Goal: Information Seeking & Learning: Learn about a topic

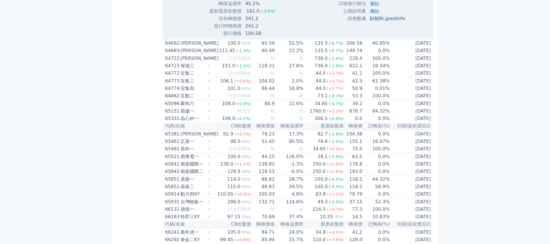
scroll to position [2570, 0]
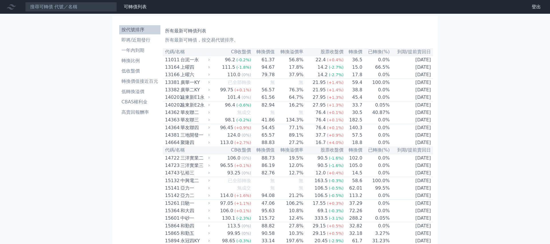
scroll to position [2461, 0]
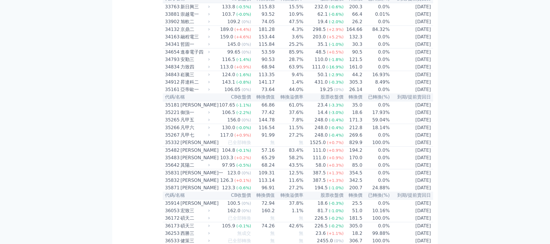
scroll to position [1688, 0]
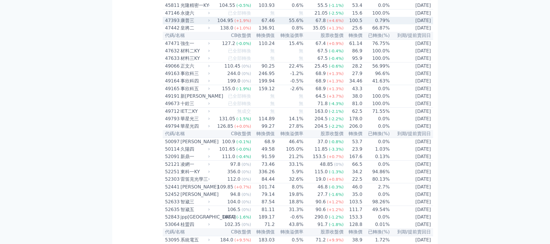
click at [174, 24] on div "47393" at bounding box center [172, 20] width 14 height 7
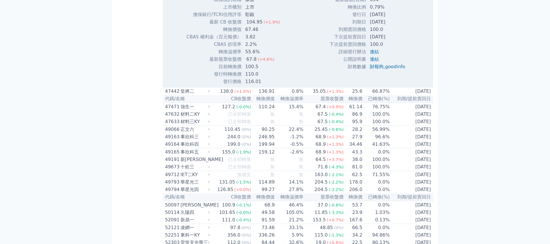
scroll to position [1812, 0]
drag, startPoint x: 349, startPoint y: 132, endPoint x: 385, endPoint y: 130, distance: 36.5
click at [385, 10] on tr "轉換比例 0.79%" at bounding box center [369, 6] width 81 height 7
copy tr "轉換比例 0.79%"
click at [464, 63] on div "可轉債列表 財務數據 可轉債列表 財務數據 登出 登出 按代號排序 即將/近期發行 一年內到期 轉換比例 低收盤價 轉換價值接近百元 低轉換溢價" at bounding box center [275, 40] width 550 height 3705
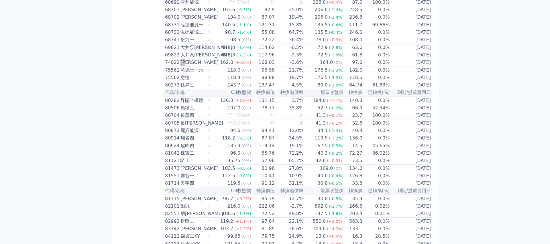
scroll to position [3338, 0]
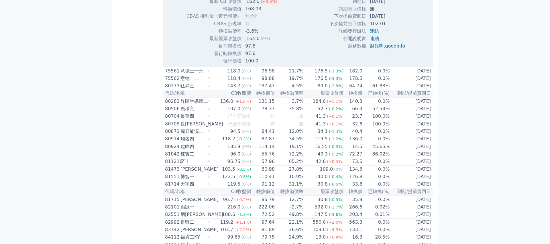
scroll to position [3126, 0]
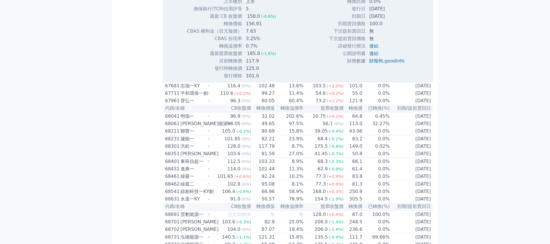
scroll to position [2029, 0]
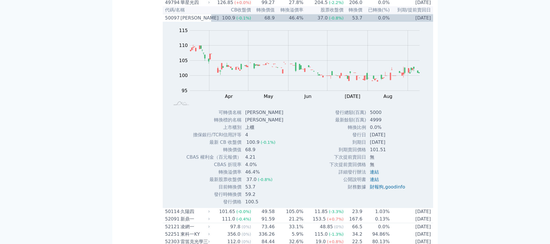
scroll to position [1135, 0]
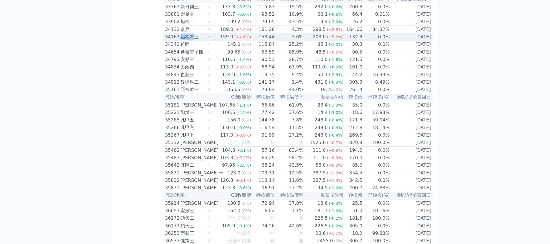
click at [192, 40] on div "融程電三" at bounding box center [195, 37] width 28 height 7
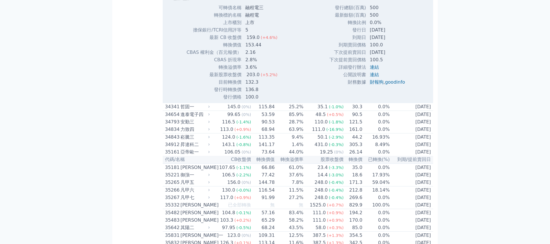
scroll to position [1874, 0]
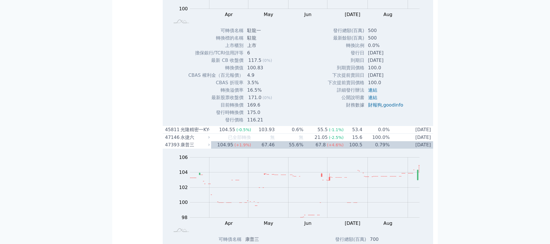
scroll to position [4083, 0]
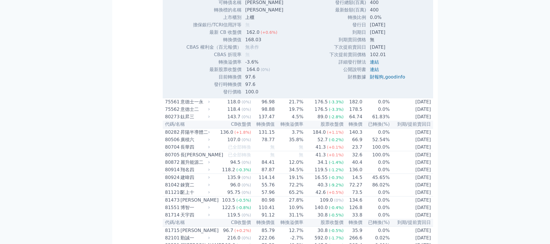
drag, startPoint x: 22, startPoint y: 48, endPoint x: 47, endPoint y: 48, distance: 24.7
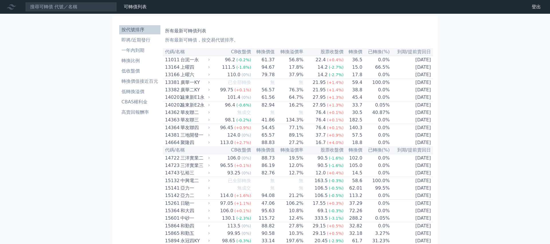
scroll to position [402, 0]
